Goal: Participate in discussion: Engage in conversation with other users on a specific topic

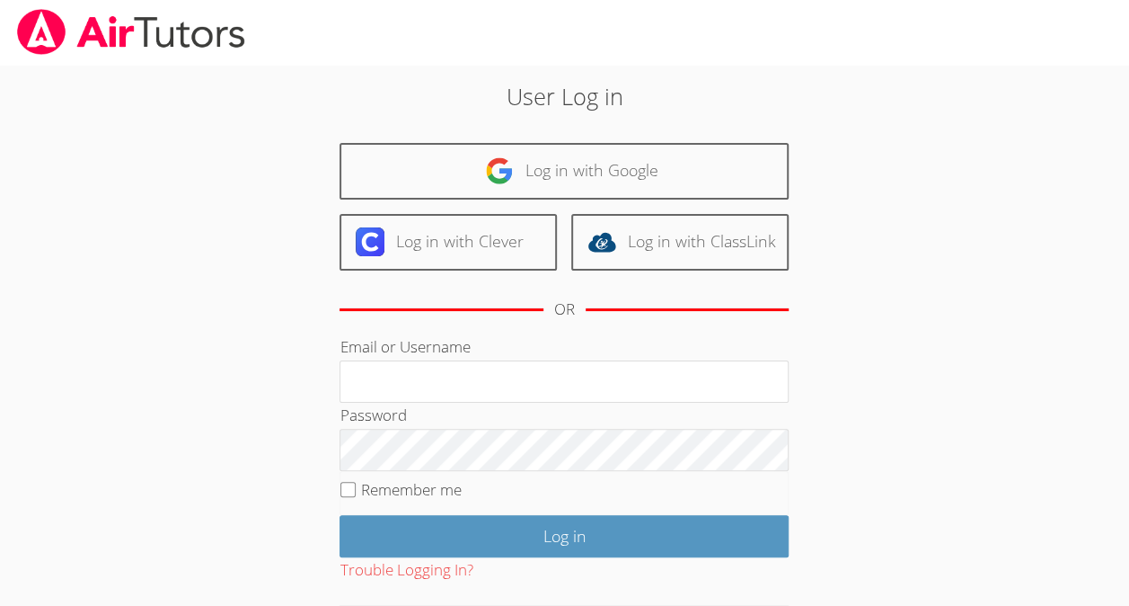
click at [3, 394] on body "User Log in Log in with Google Log in with Clever Log in with ClassLink OR Emai…" at bounding box center [564, 303] width 1129 height 606
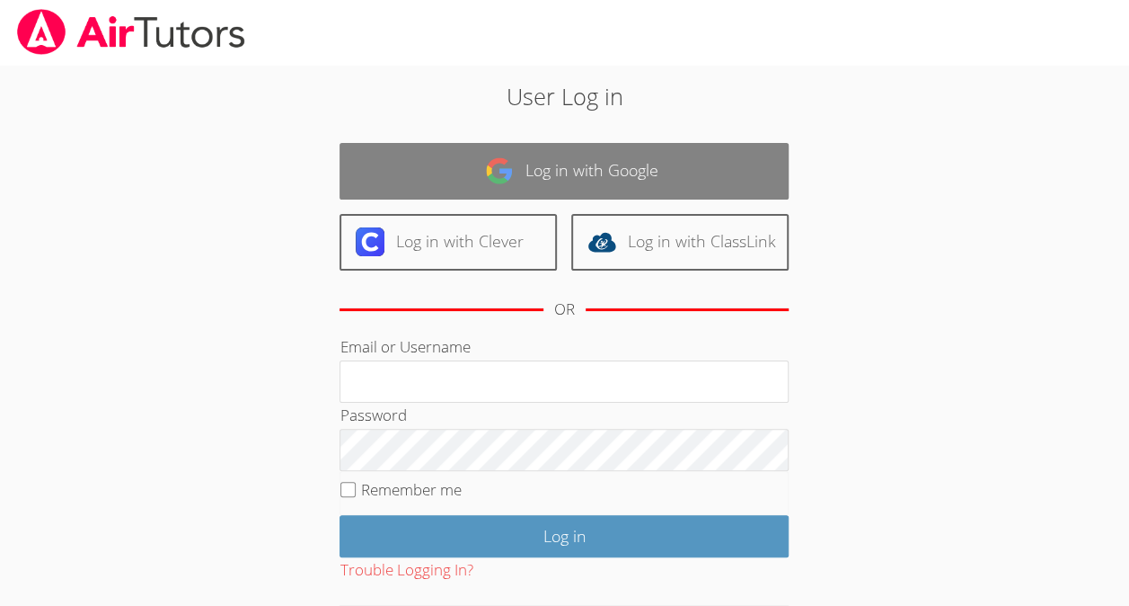
click at [638, 165] on link "Log in with Google" at bounding box center [564, 171] width 449 height 57
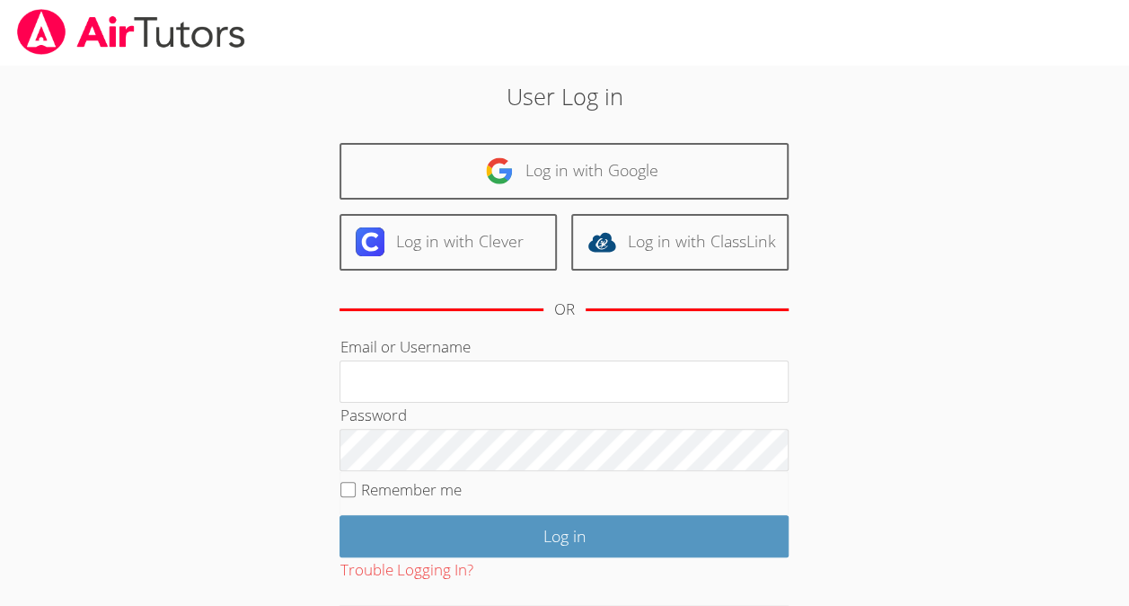
click at [0, 385] on body "User Log in Log in with Google Log in with Clever Log in with ClassLink OR Emai…" at bounding box center [564, 303] width 1129 height 606
click at [0, 390] on body "User Log in Log in with Google Log in with Clever Log in with ClassLink OR Emai…" at bounding box center [564, 303] width 1129 height 606
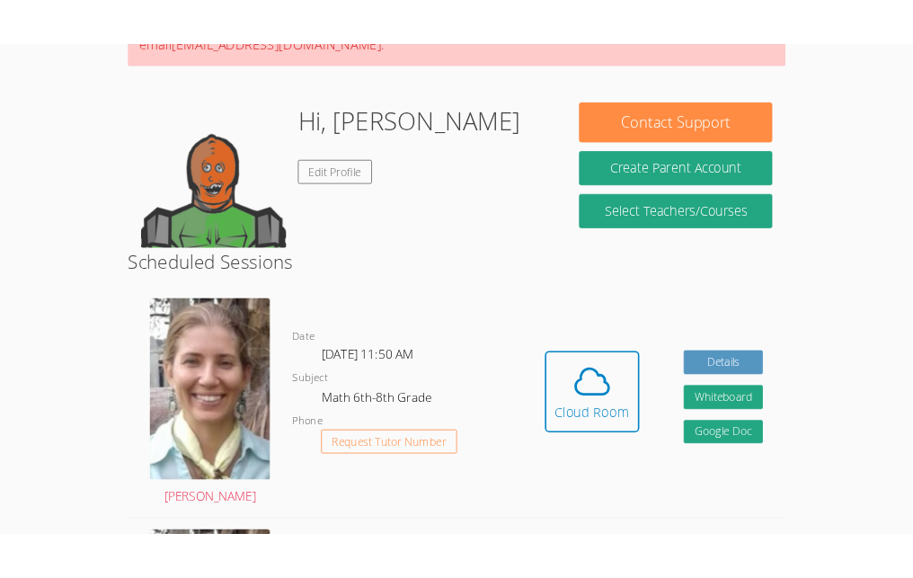
scroll to position [222, 0]
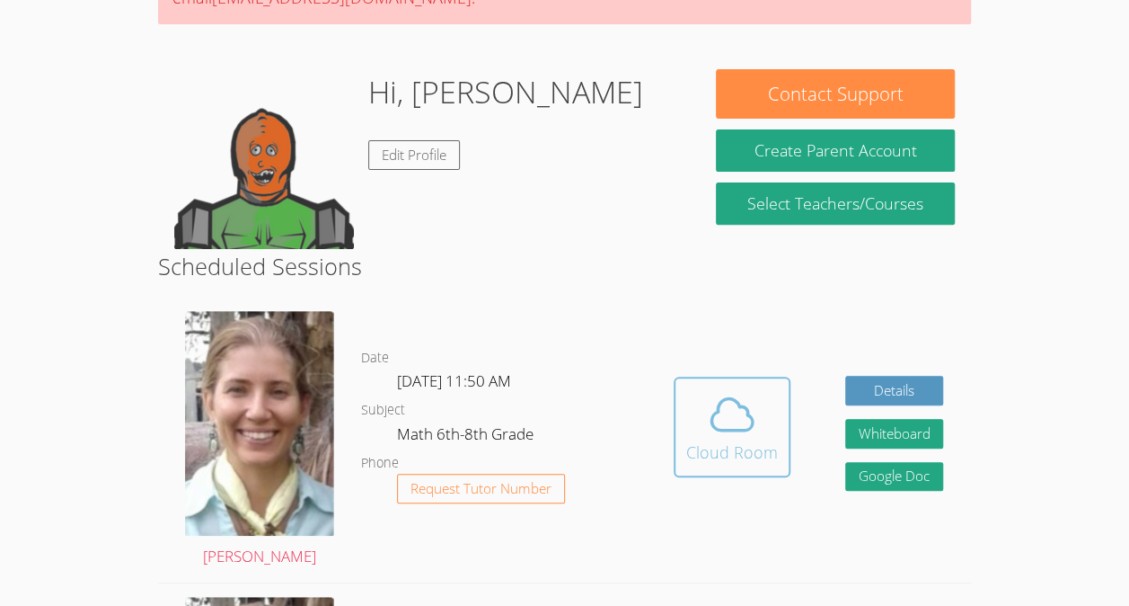
click at [713, 424] on icon at bounding box center [732, 413] width 41 height 31
click at [726, 418] on icon at bounding box center [732, 414] width 50 height 50
click at [766, 428] on span at bounding box center [732, 414] width 92 height 50
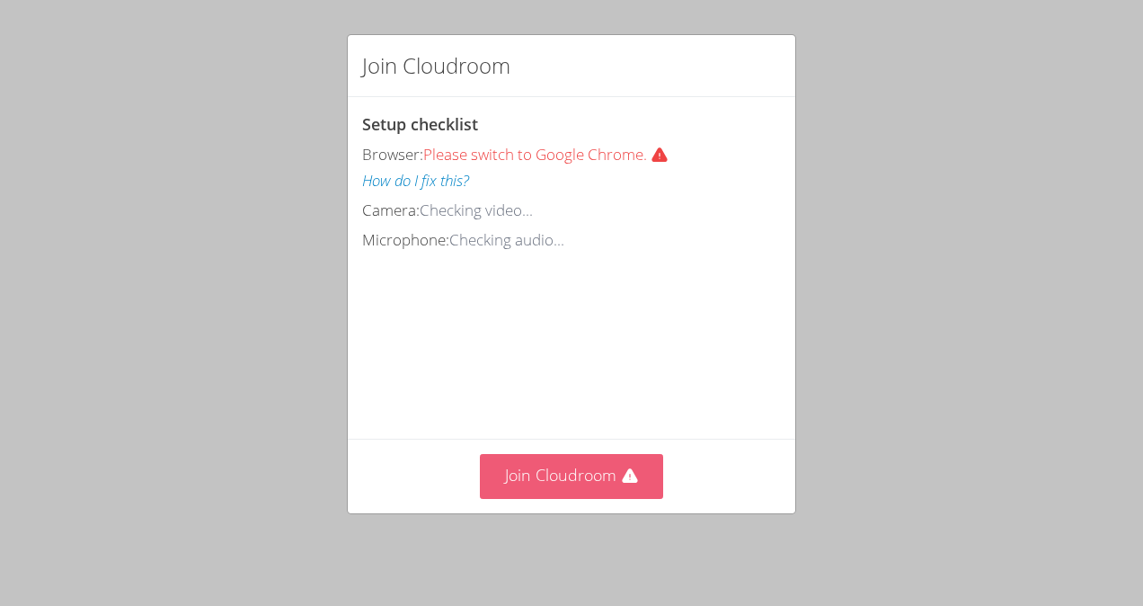
click at [600, 498] on button "Join Cloudroom" at bounding box center [572, 476] width 184 height 44
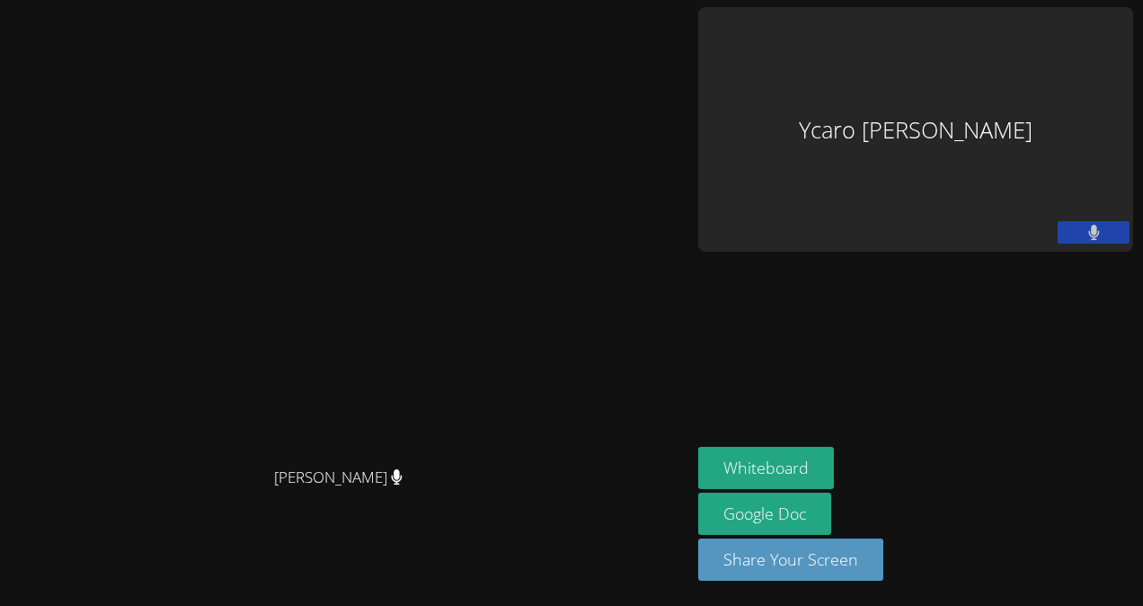
click at [1089, 221] on button at bounding box center [1094, 232] width 72 height 22
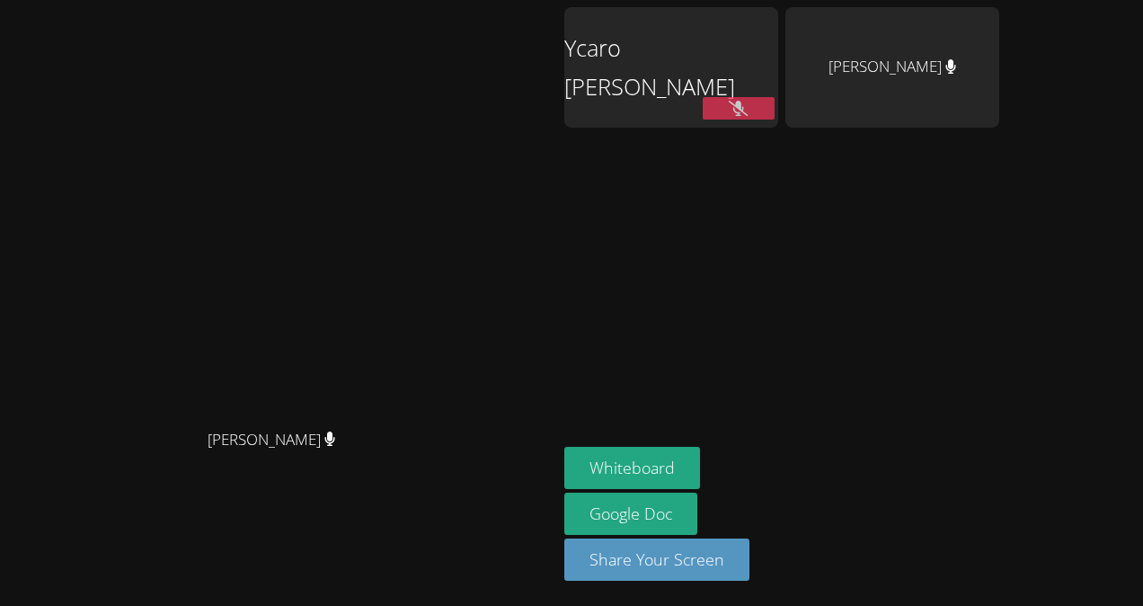
click at [774, 111] on button at bounding box center [739, 108] width 72 height 22
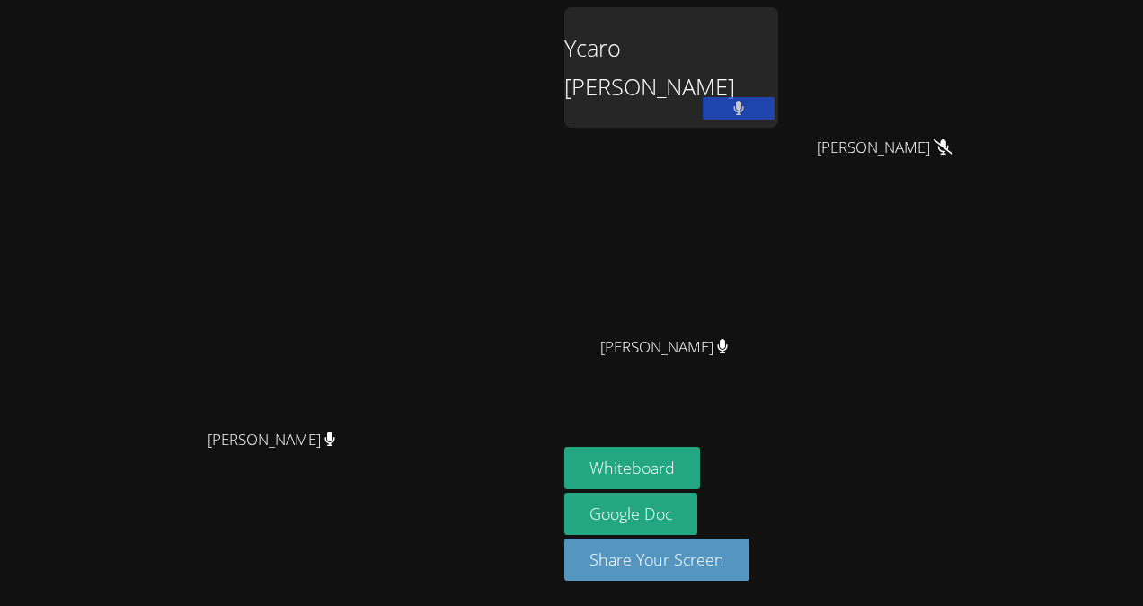
click at [774, 104] on button at bounding box center [739, 108] width 72 height 22
click at [774, 97] on button at bounding box center [739, 108] width 72 height 22
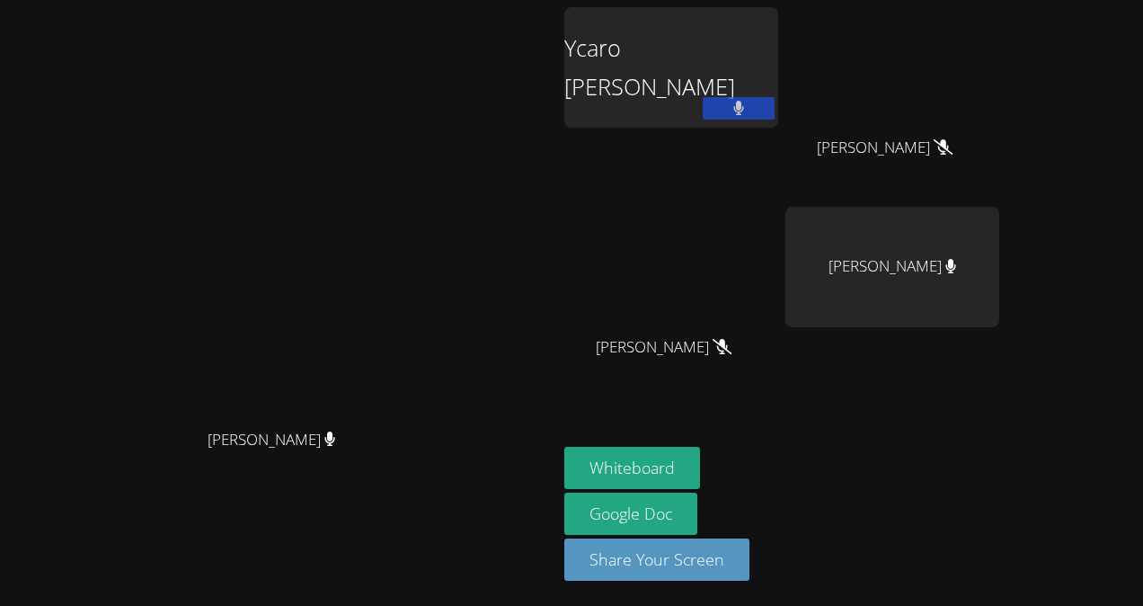
click at [778, 64] on div "Ycaro Eduardo Maricato Vieira" at bounding box center [671, 67] width 214 height 120
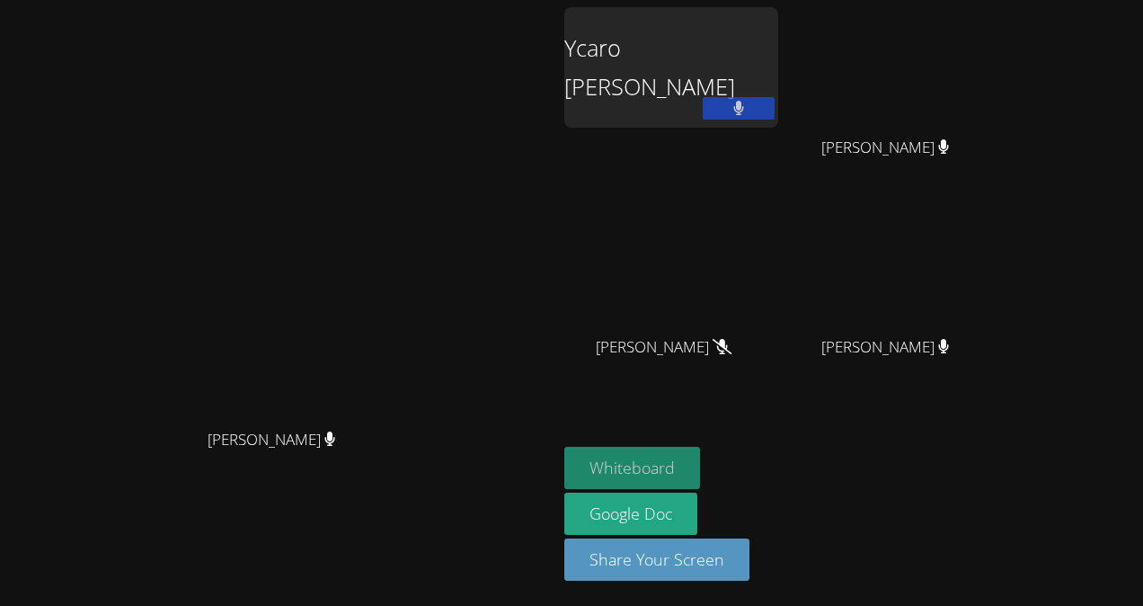
click at [700, 459] on button "Whiteboard" at bounding box center [632, 468] width 136 height 42
click at [748, 112] on icon at bounding box center [738, 108] width 19 height 15
click at [778, 63] on div "Ycaro Eduardo Maricato Vieira" at bounding box center [671, 67] width 214 height 120
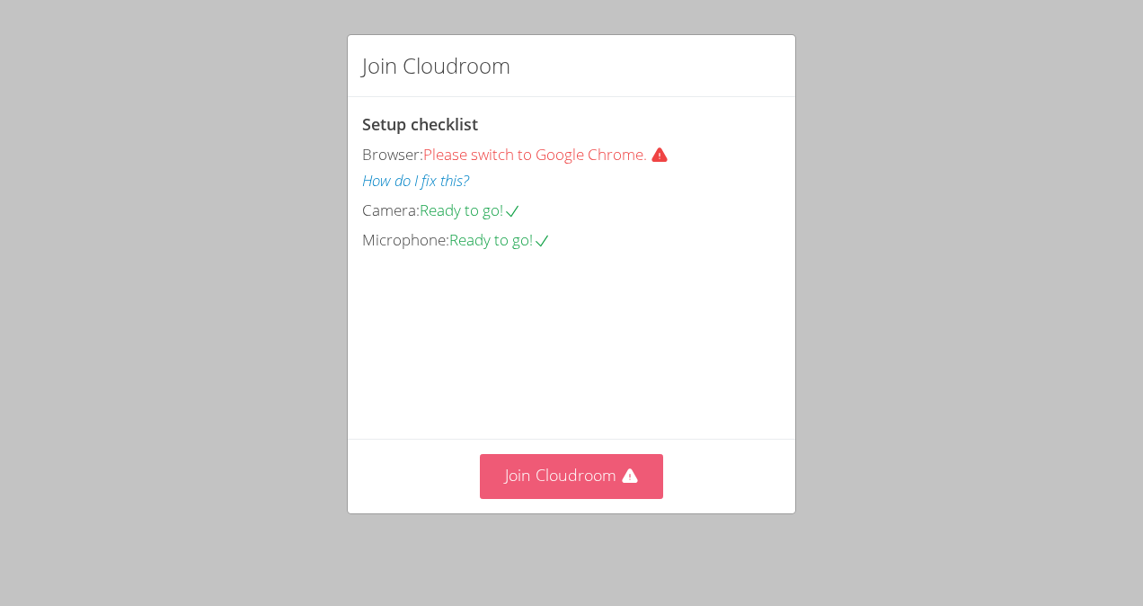
click at [621, 485] on icon at bounding box center [630, 476] width 18 height 18
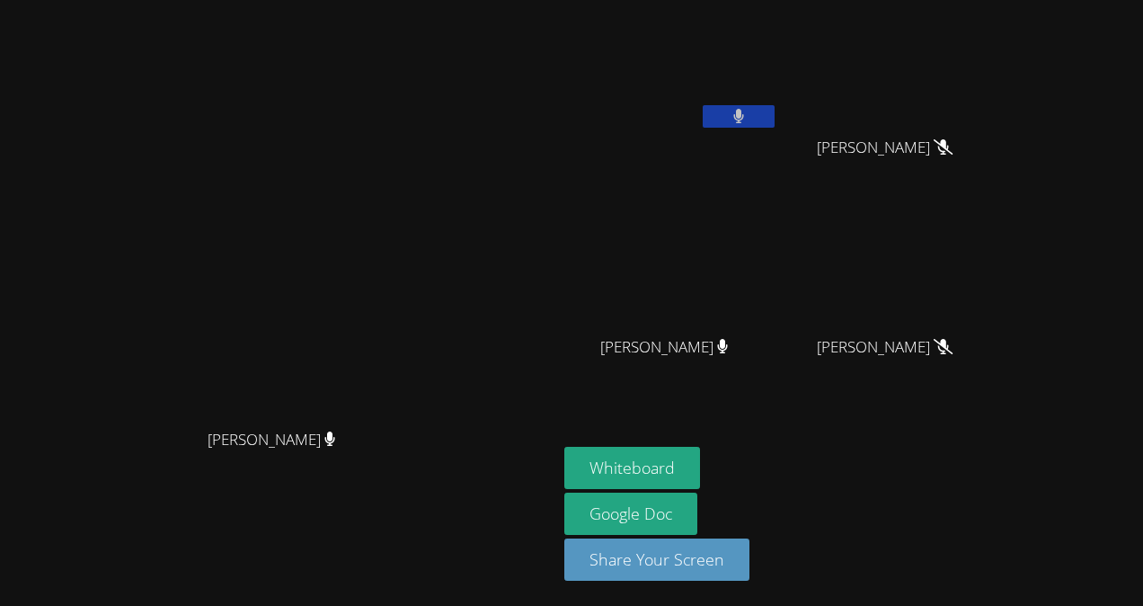
click at [999, 122] on video at bounding box center [892, 67] width 214 height 120
click at [748, 114] on icon at bounding box center [738, 116] width 19 height 15
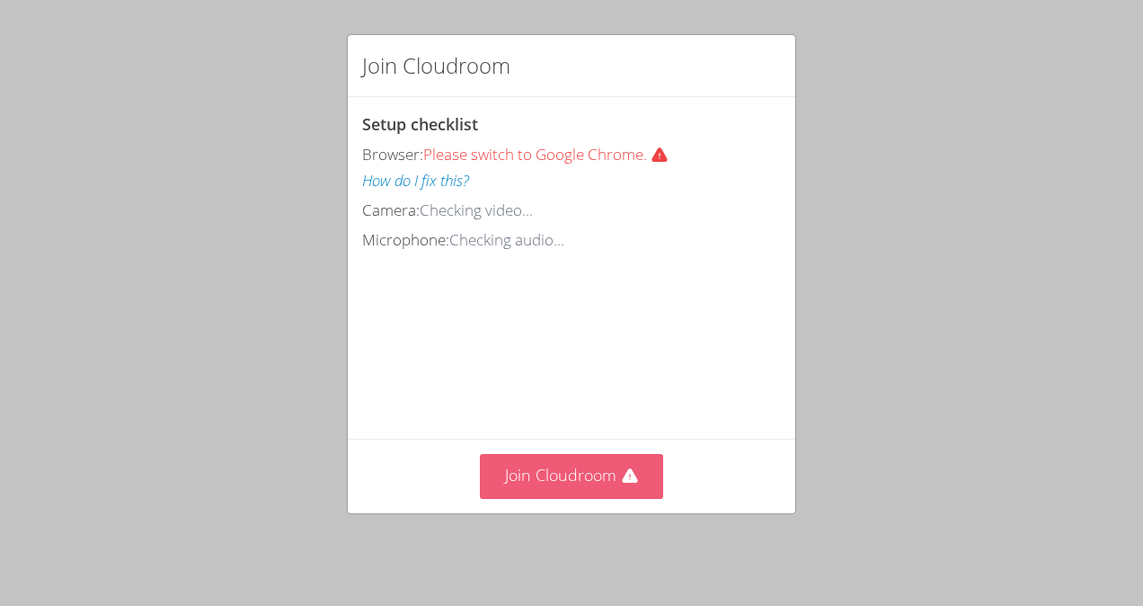
click at [491, 480] on button "Join Cloudroom" at bounding box center [572, 476] width 184 height 44
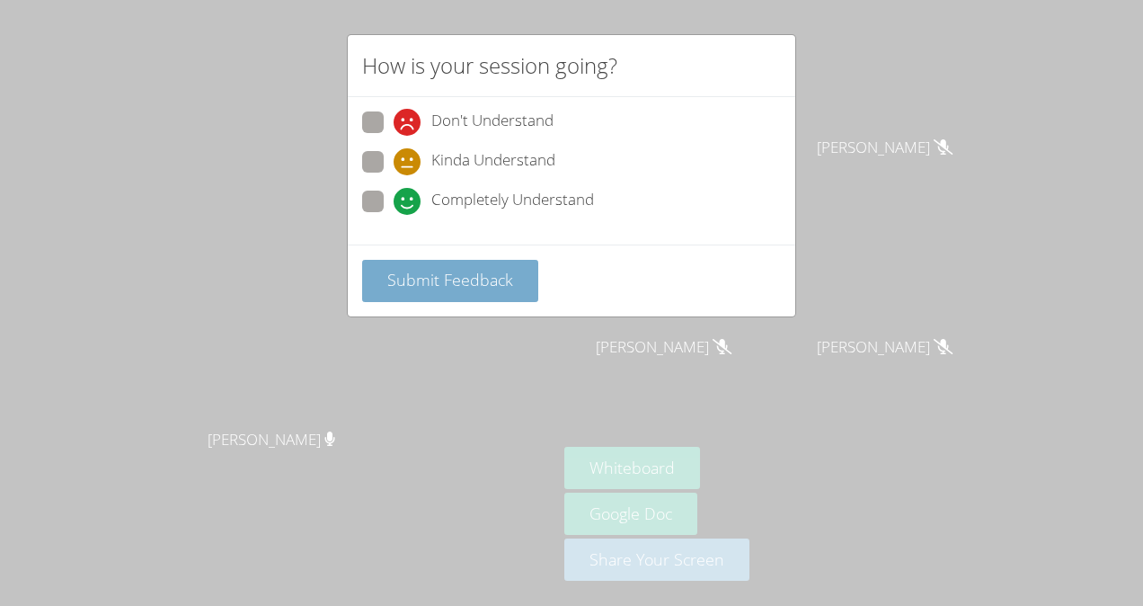
click at [476, 289] on button "Submit Feedback" at bounding box center [450, 281] width 176 height 42
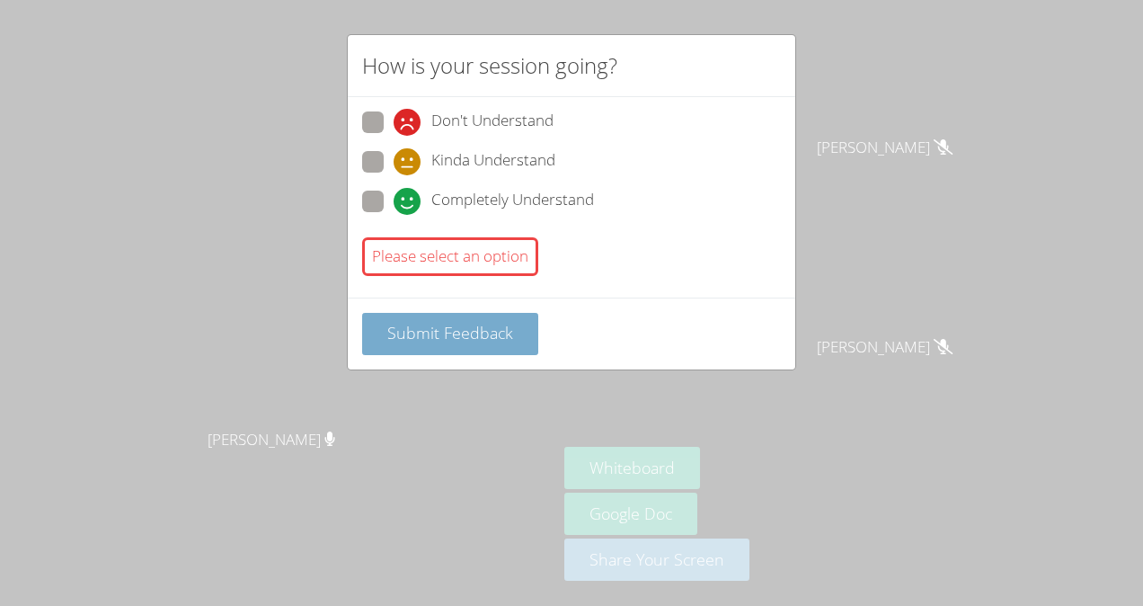
click at [478, 335] on span "Submit Feedback" at bounding box center [450, 333] width 126 height 22
click at [512, 212] on span "Completely Understand" at bounding box center [512, 201] width 163 height 27
click at [409, 206] on input "Completely Understand" at bounding box center [401, 197] width 15 height 15
radio input "true"
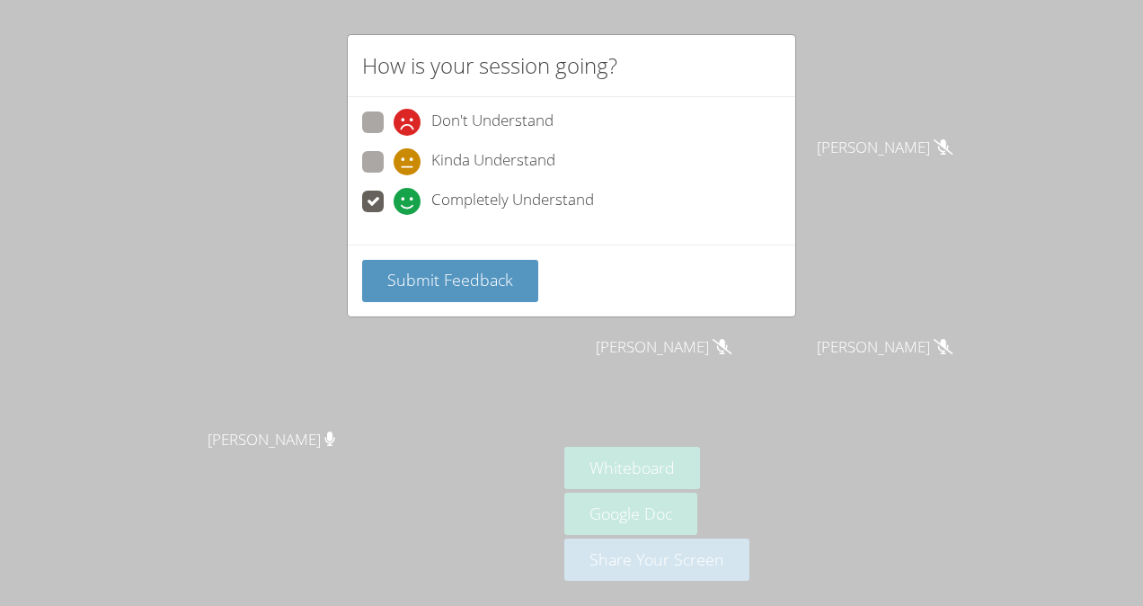
click at [464, 344] on div "How is your session going? Don't Understand Kinda Understand Completely Underst…" at bounding box center [571, 303] width 1143 height 606
click at [487, 287] on span "Submit Feedback" at bounding box center [450, 280] width 126 height 22
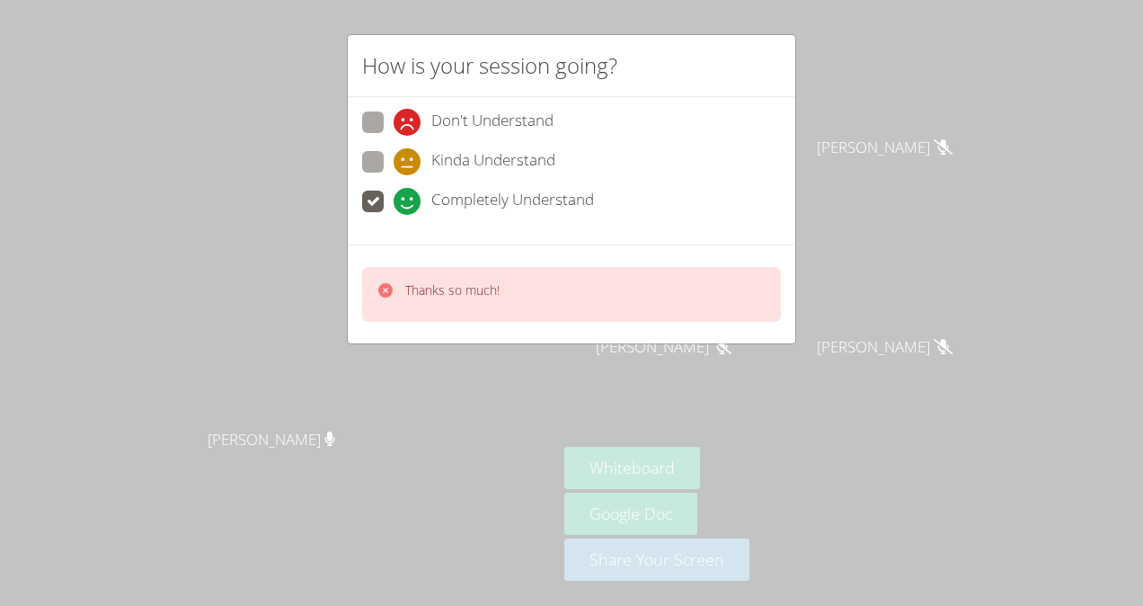
click at [550, 148] on span "Kinda Understand" at bounding box center [493, 161] width 124 height 27
click at [409, 151] on input "Kinda Understand" at bounding box center [401, 158] width 15 height 15
radio input "true"
click at [546, 303] on div "Thanks so much!" at bounding box center [571, 294] width 419 height 55
click at [566, 291] on div "Thanks so much!" at bounding box center [571, 294] width 419 height 55
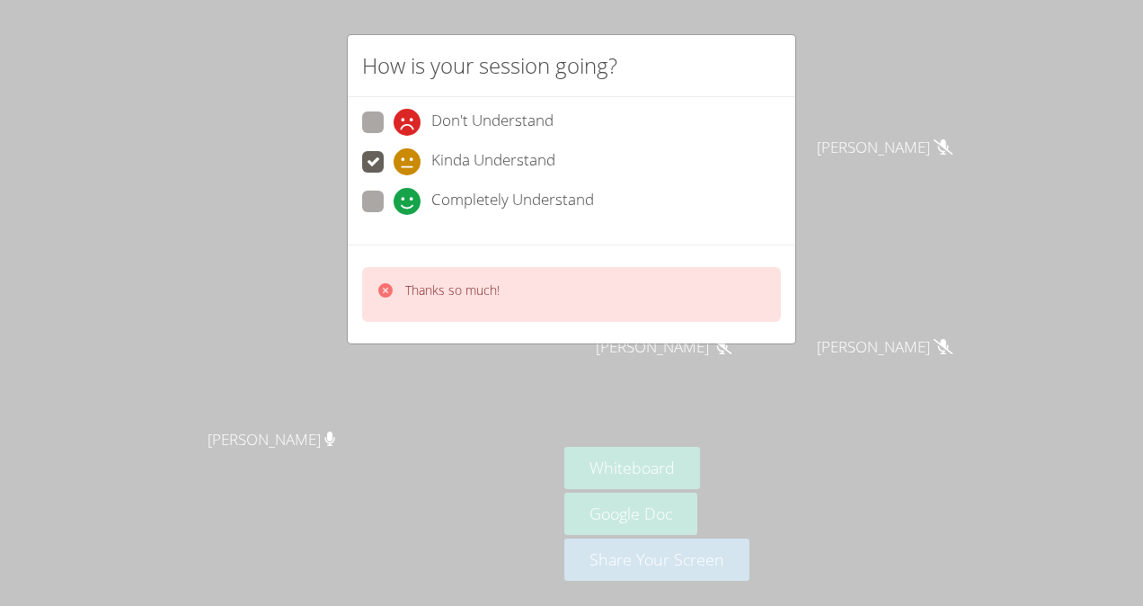
click at [568, 287] on div "Thanks so much!" at bounding box center [571, 294] width 419 height 55
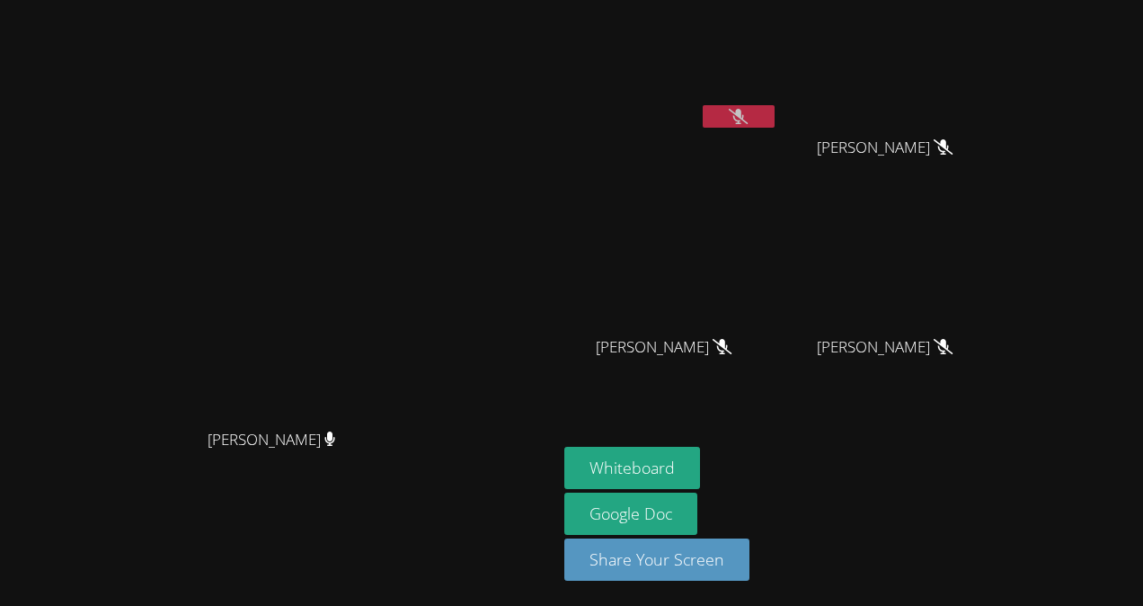
click at [712, 435] on aside "Ycaro [PERSON_NAME] [PERSON_NAME] [PERSON_NAME] [PERSON_NAME] [PERSON_NAME] [PE…" at bounding box center [781, 303] width 449 height 606
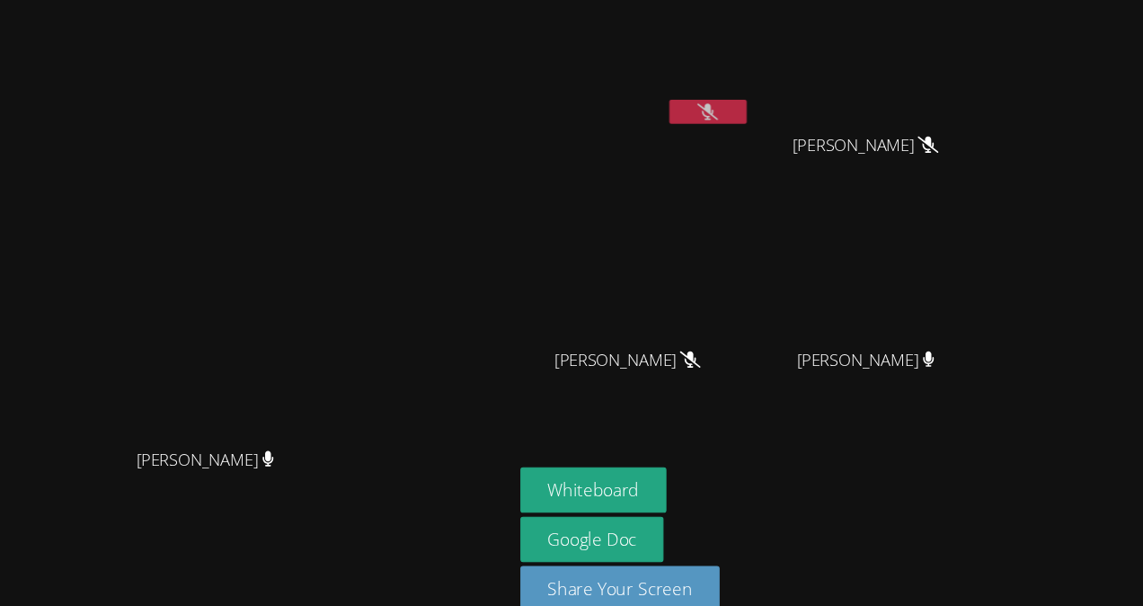
click at [748, 113] on icon at bounding box center [738, 116] width 19 height 15
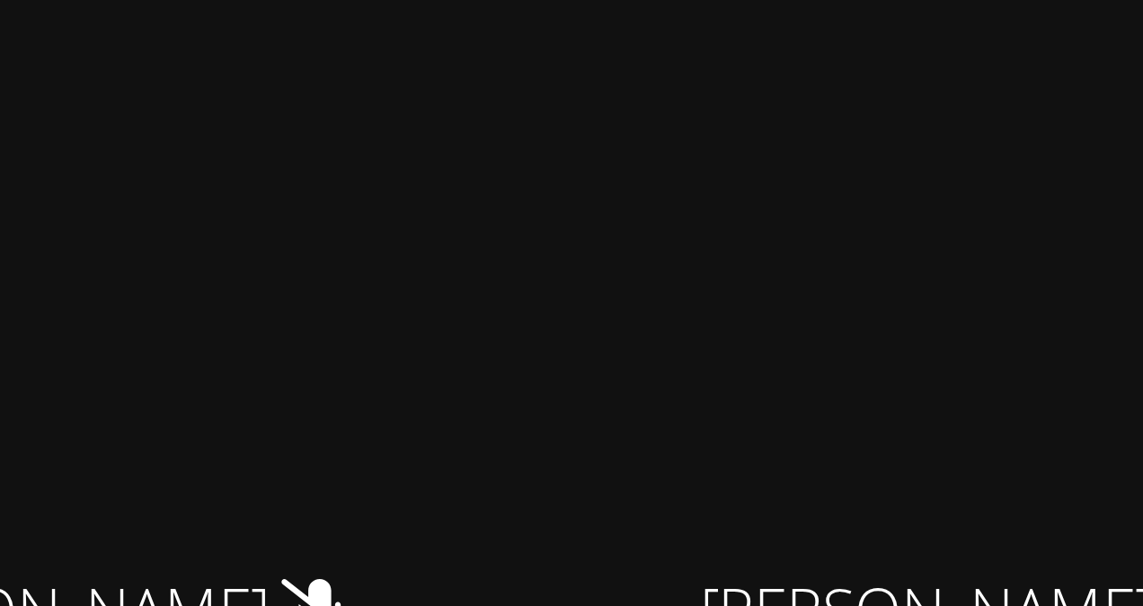
click at [413, 303] on video at bounding box center [279, 266] width 270 height 305
